Goal: Use online tool/utility: Utilize a website feature to perform a specific function

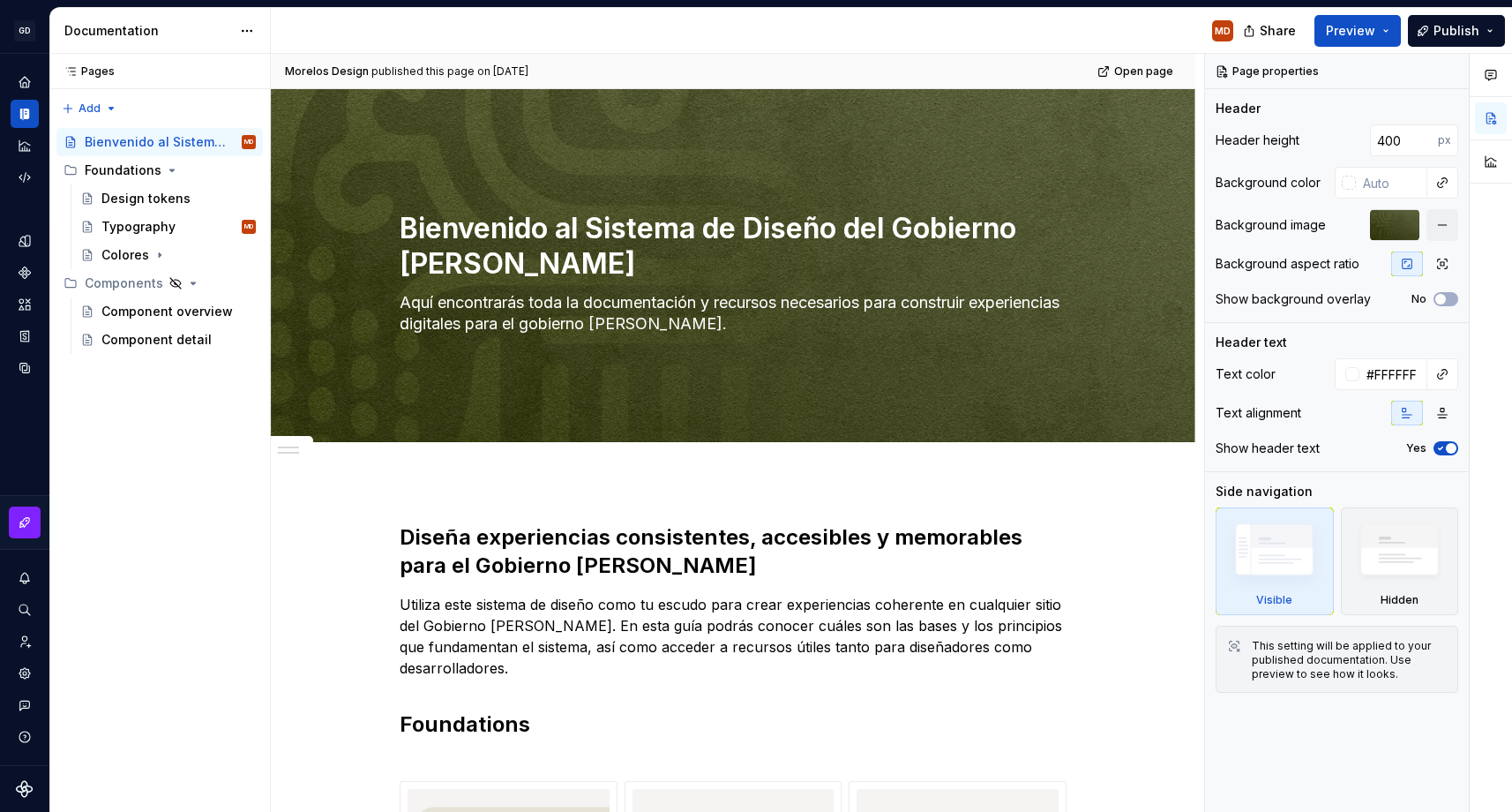
scroll to position [179, 0]
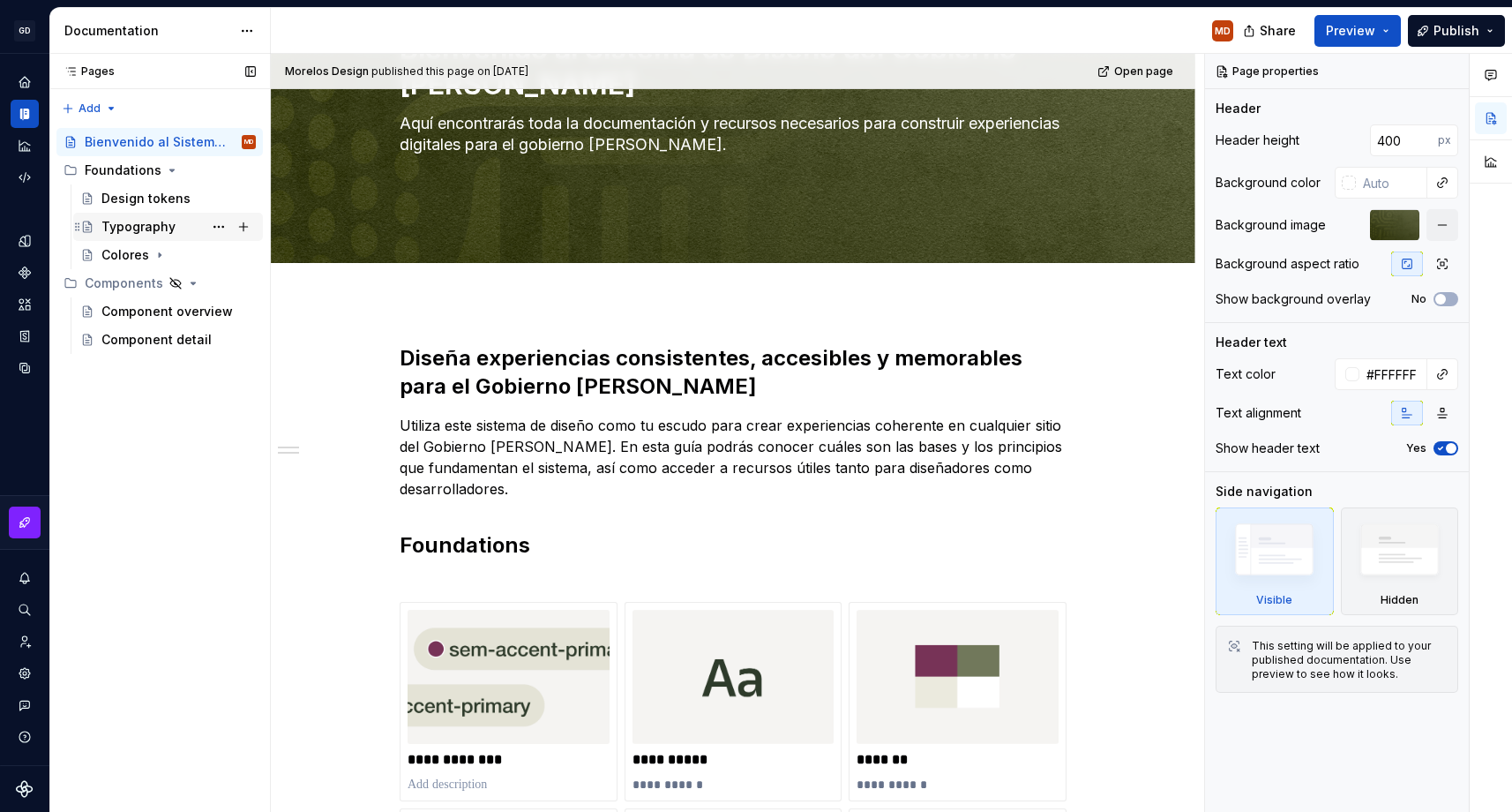
type textarea "*"
click at [22, 179] on icon "Code automation" at bounding box center [24, 177] width 16 height 16
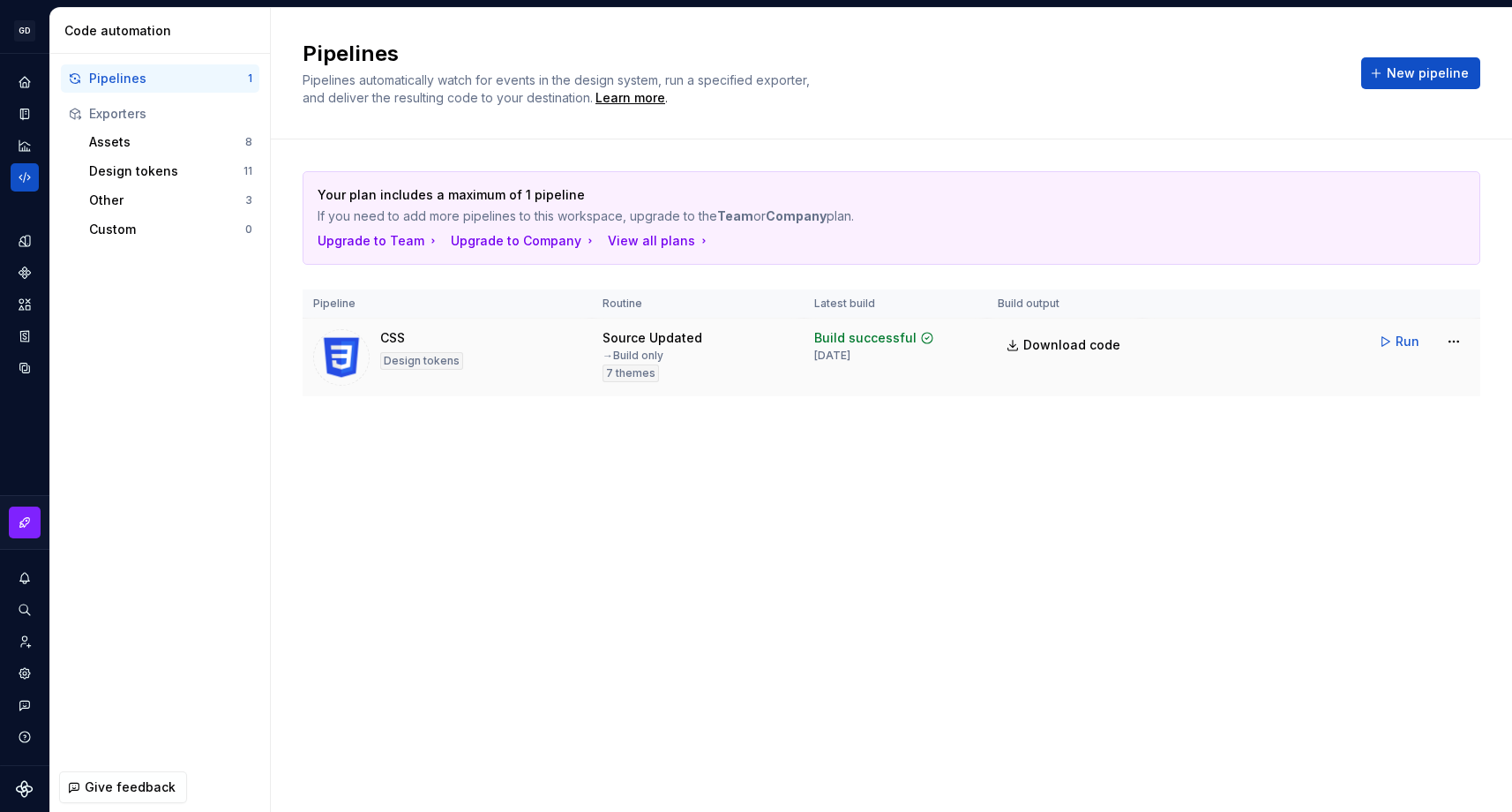
click at [453, 363] on div "Design tokens" at bounding box center [421, 361] width 83 height 18
click at [35, 52] on button "Expand sidebar" at bounding box center [36, 53] width 24 height 24
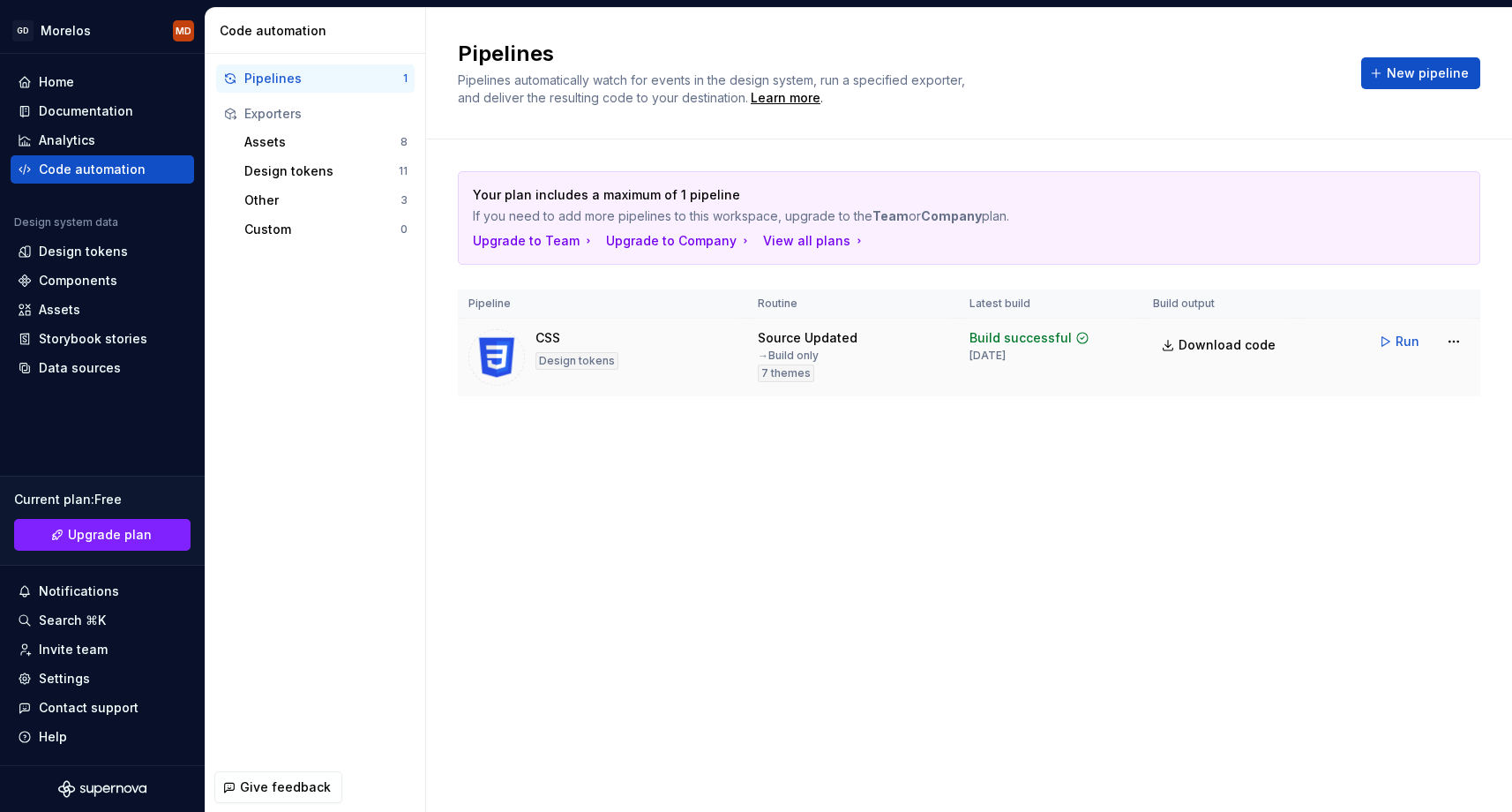
click at [546, 325] on td "CSS Design tokens" at bounding box center [603, 358] width 289 height 78
click at [1410, 330] on button "Run" at bounding box center [1400, 341] width 61 height 32
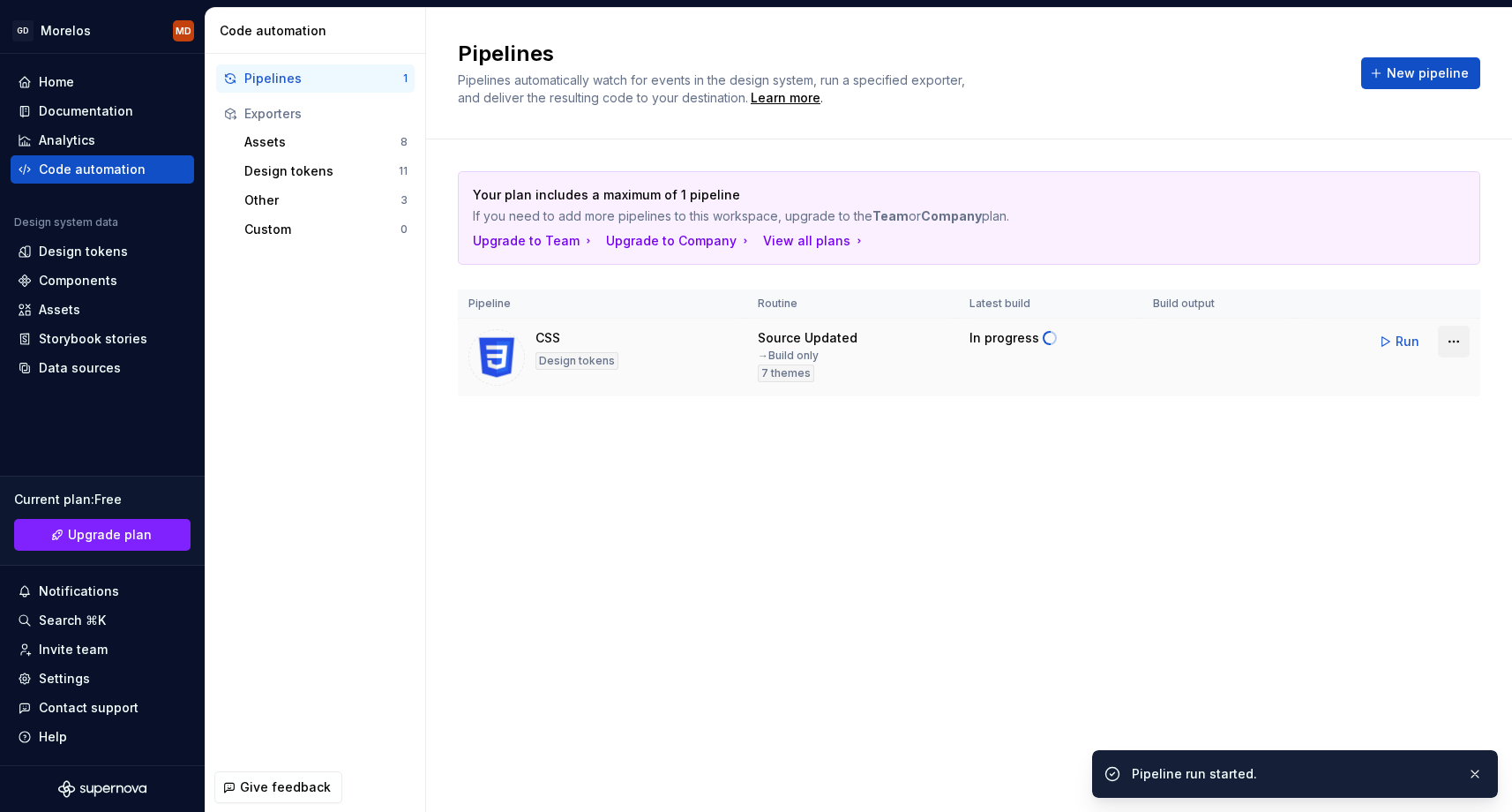
click at [1450, 343] on html "[PERSON_NAME] MD Home Documentation Analytics Code automation Design system dat…" at bounding box center [756, 406] width 1512 height 812
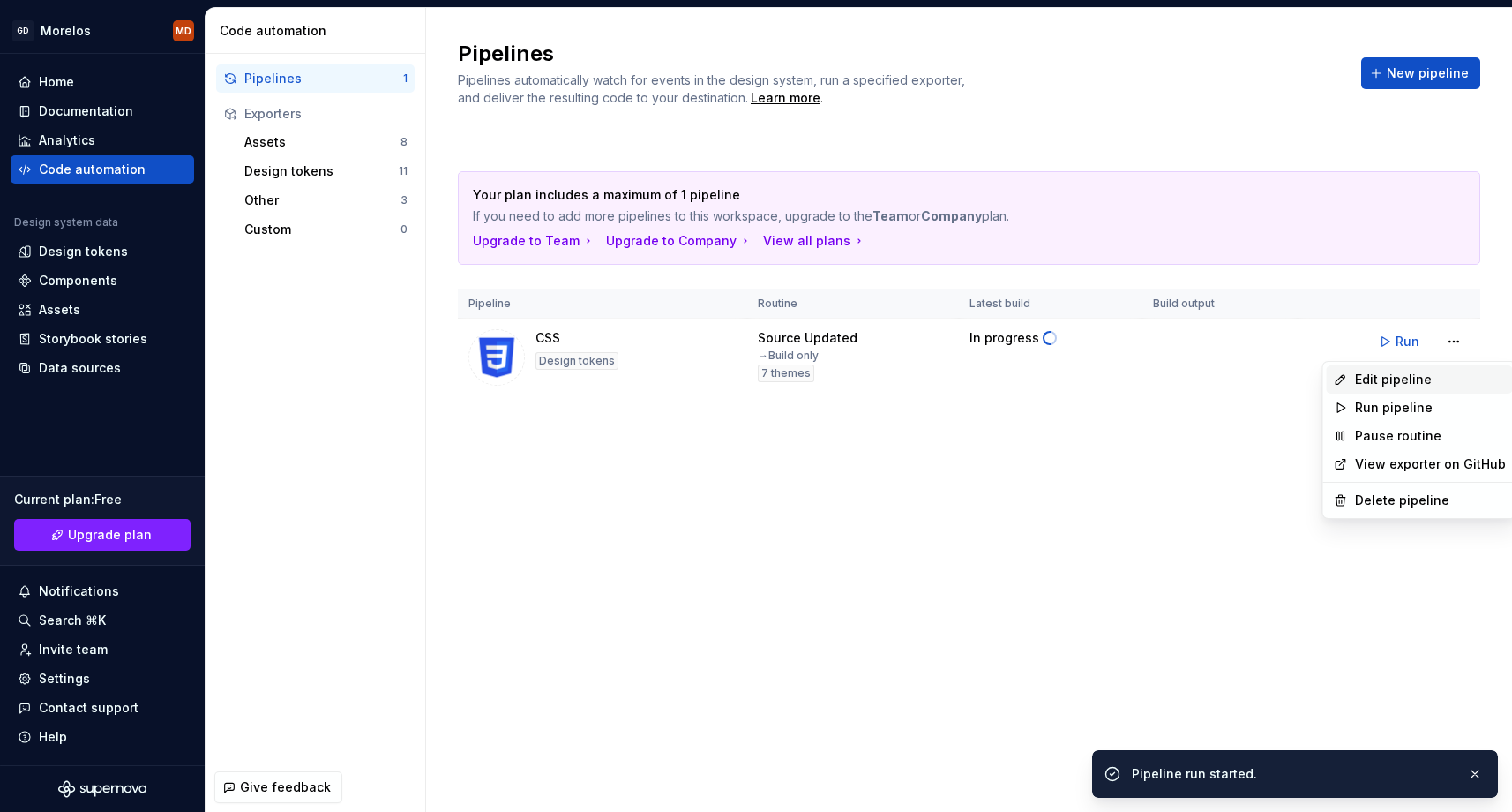
click at [1432, 377] on div "Edit pipeline" at bounding box center [1430, 379] width 150 height 18
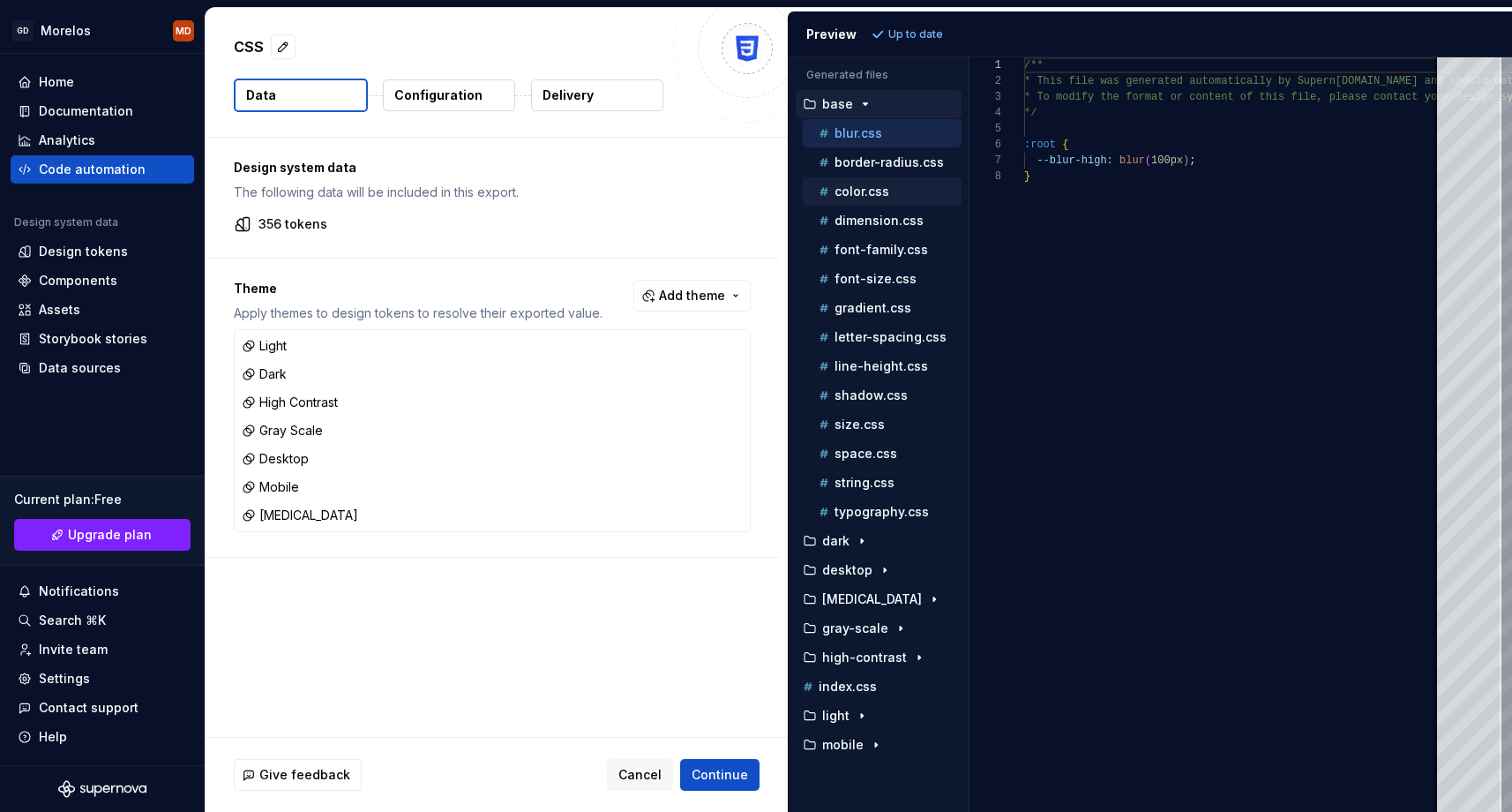
click at [876, 192] on p "color.css" at bounding box center [861, 192] width 55 height 14
type textarea "**********"
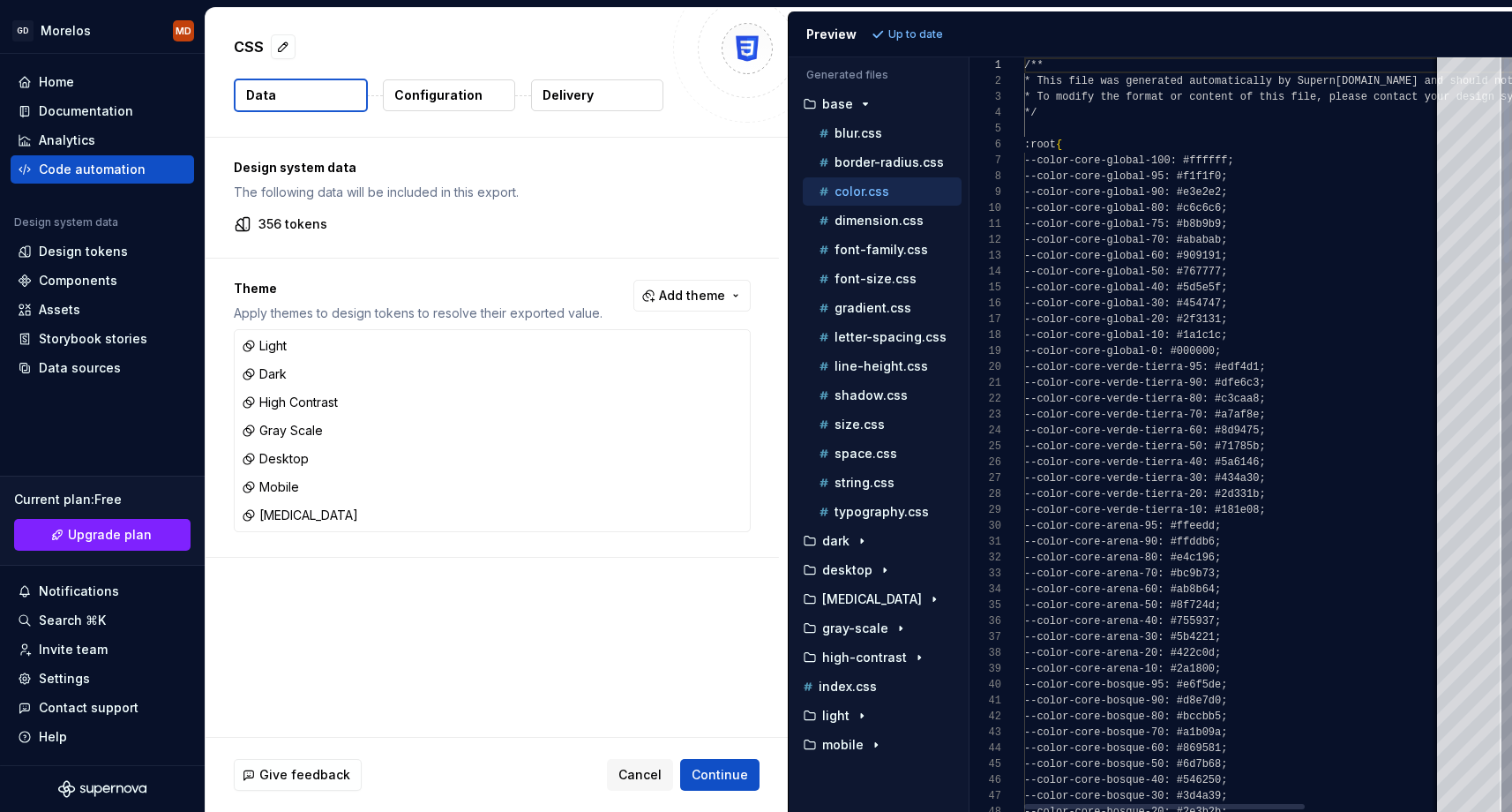
scroll to position [159, 0]
